Goal: Find specific page/section: Find specific page/section

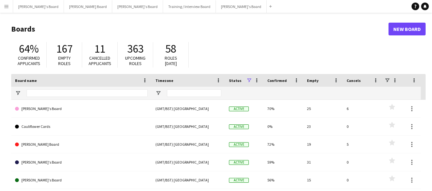
click at [8, 6] on app-icon "Menu" at bounding box center [6, 6] width 5 height 5
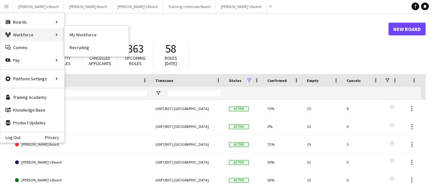
click at [19, 37] on div "Workforce Workforce" at bounding box center [32, 34] width 64 height 13
click at [89, 32] on link "My Workforce" at bounding box center [97, 34] width 64 height 13
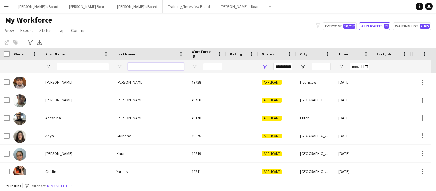
click at [139, 68] on input "Last Name Filter Input" at bounding box center [156, 67] width 56 height 8
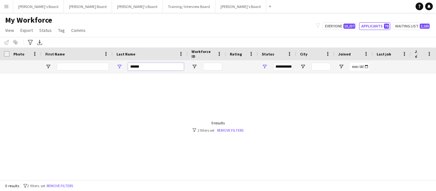
type input "******"
click at [264, 66] on span "Open Filter Menu" at bounding box center [265, 67] width 6 height 6
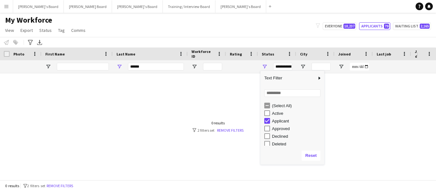
click at [273, 111] on div "Active" at bounding box center [297, 113] width 50 height 5
type input "**********"
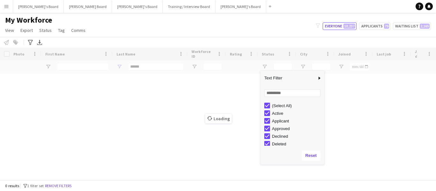
click at [138, 81] on div "Loading" at bounding box center [218, 114] width 436 height 133
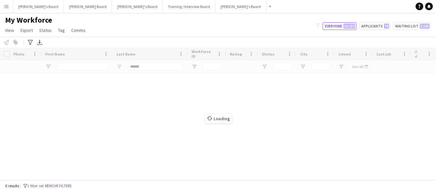
click at [92, 64] on div "Loading" at bounding box center [218, 114] width 436 height 133
click at [86, 67] on div "Loading" at bounding box center [218, 114] width 436 height 133
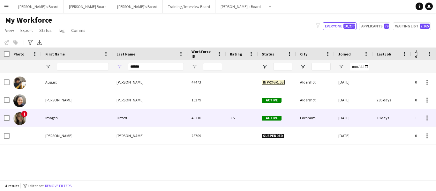
click at [114, 116] on div "Orford" at bounding box center [150, 118] width 75 height 18
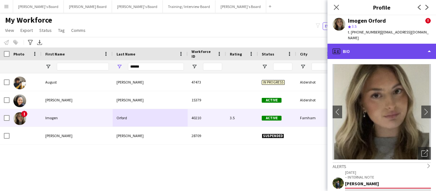
click at [396, 44] on div "profile Bio" at bounding box center [382, 51] width 109 height 15
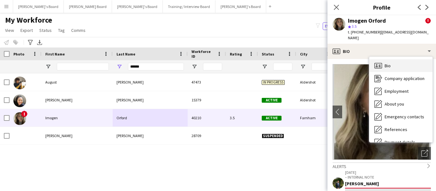
click at [388, 59] on div "Bio Bio" at bounding box center [401, 65] width 63 height 13
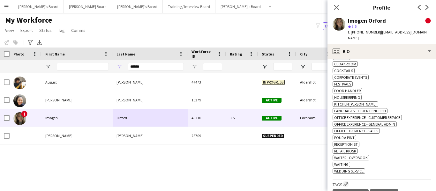
scroll to position [351, 0]
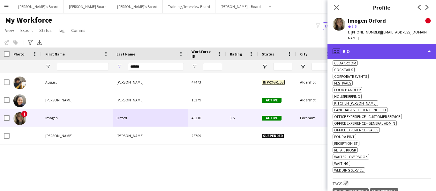
click at [368, 45] on div "profile Bio" at bounding box center [382, 51] width 109 height 15
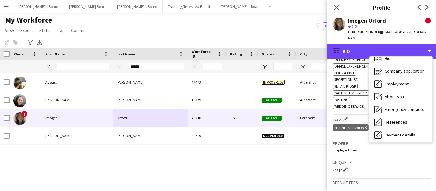
scroll to position [0, 0]
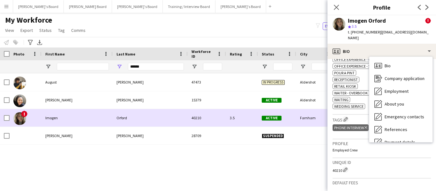
click at [59, 120] on div "Imogen" at bounding box center [77, 118] width 71 height 18
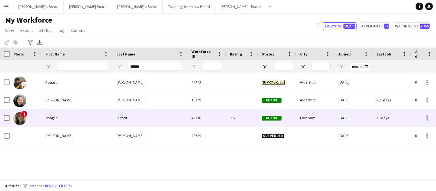
click at [114, 115] on div "Orford" at bounding box center [150, 118] width 75 height 18
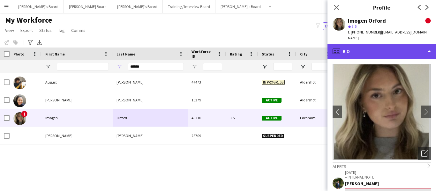
click at [379, 44] on div "profile Bio" at bounding box center [382, 51] width 109 height 15
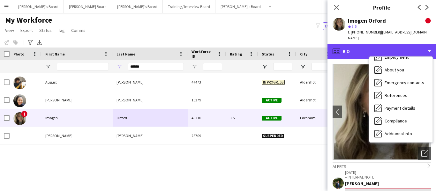
scroll to position [86, 0]
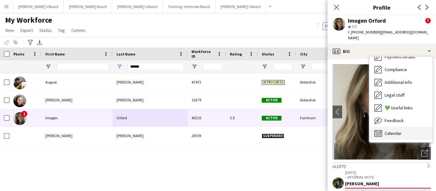
click at [396, 131] on div "Calendar Calendar" at bounding box center [401, 133] width 63 height 13
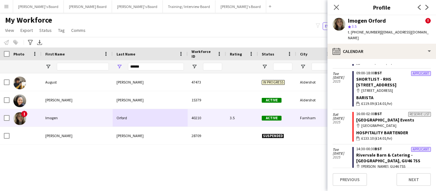
scroll to position [288, 0]
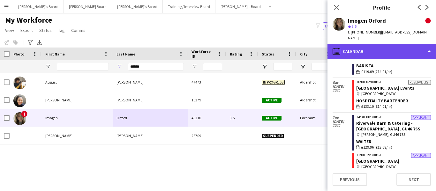
click at [385, 44] on div "calendar-full Calendar" at bounding box center [382, 51] width 109 height 15
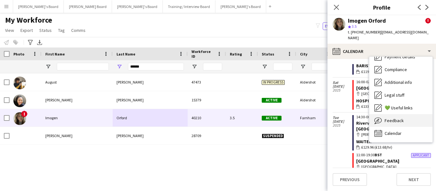
click at [396, 118] on span "Feedback" at bounding box center [394, 121] width 19 height 6
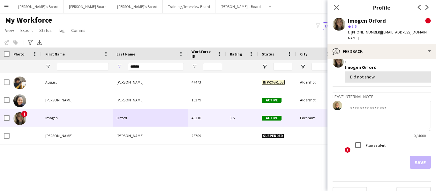
scroll to position [420, 0]
